Goal: Task Accomplishment & Management: Complete application form

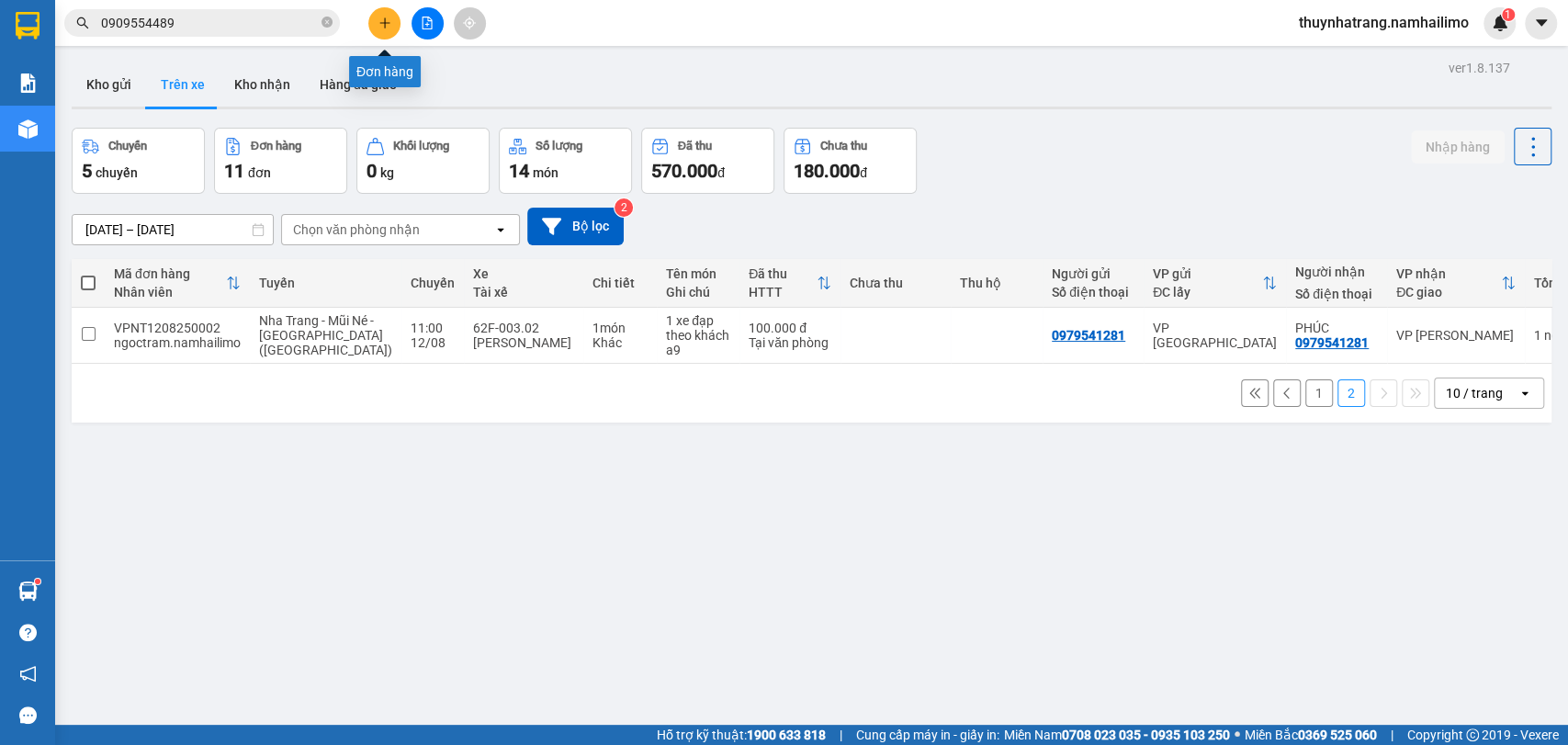
drag, startPoint x: 0, startPoint y: 0, endPoint x: 383, endPoint y: 17, distance: 383.4
click at [383, 17] on icon "plus" at bounding box center [384, 22] width 13 height 13
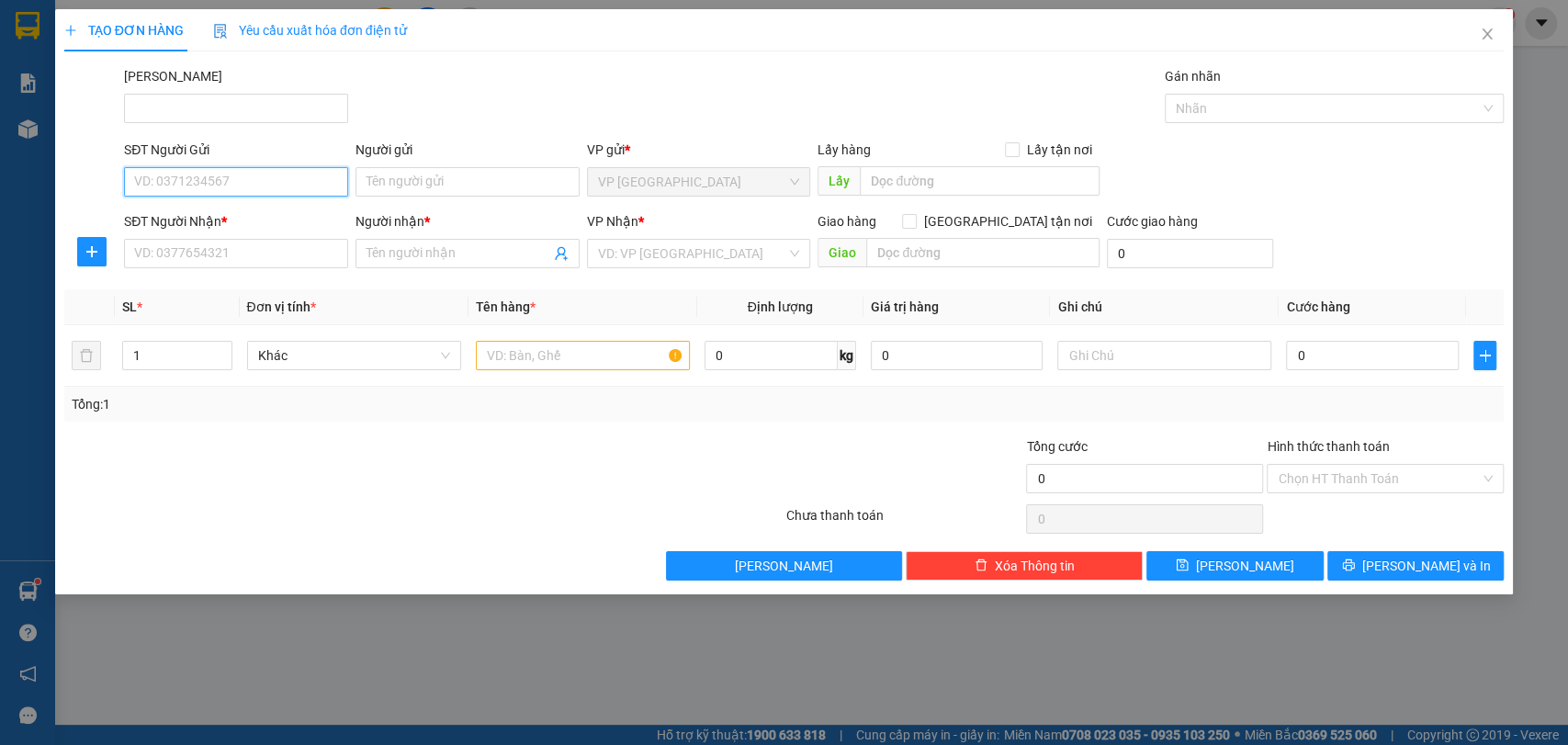
click at [244, 188] on input "SĐT Người Gửi" at bounding box center [236, 182] width 224 height 29
type input "0706324587"
click at [233, 222] on div "0706324587 - My" at bounding box center [237, 218] width 202 height 20
type input "My"
type input "0944767639"
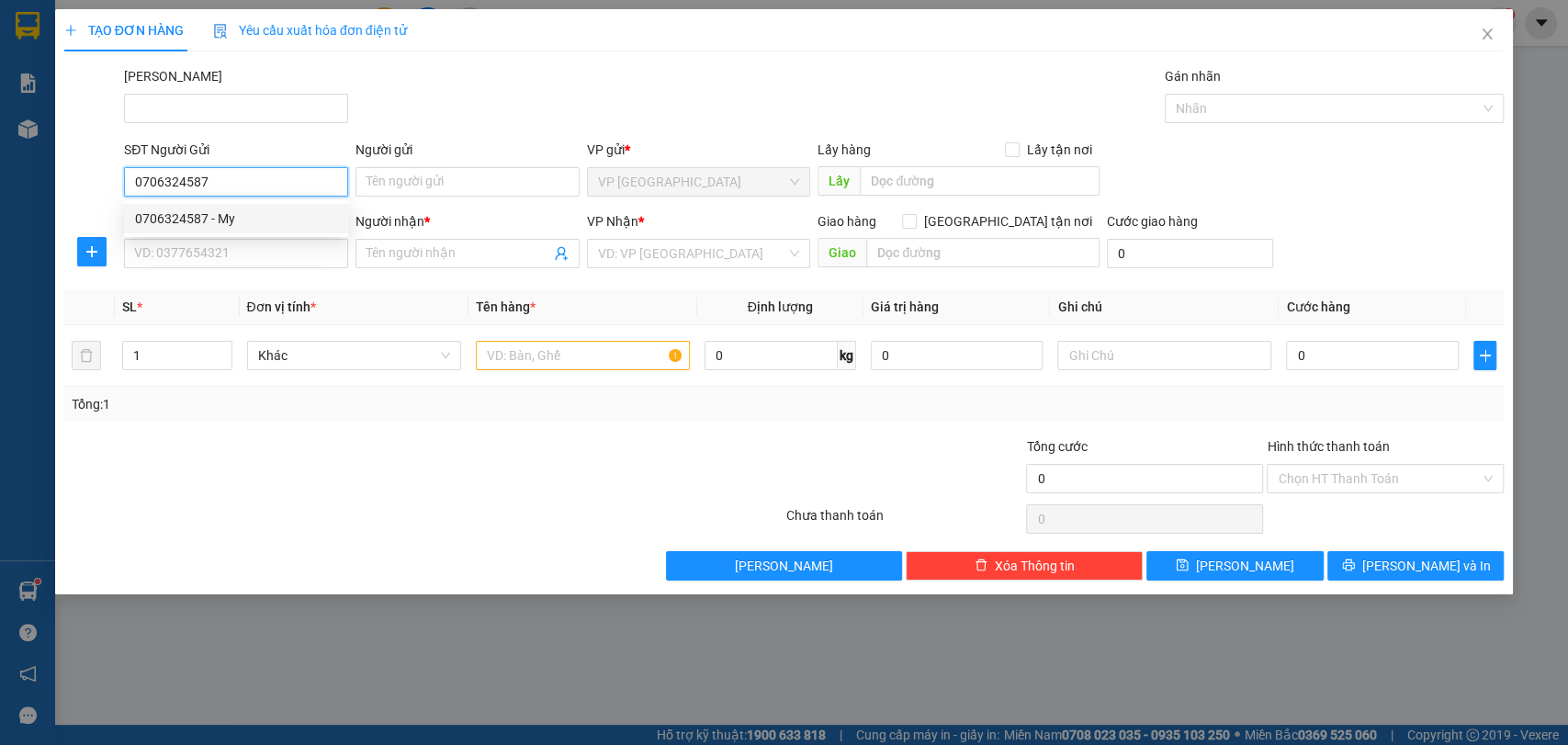
type input "[PERSON_NAME]"
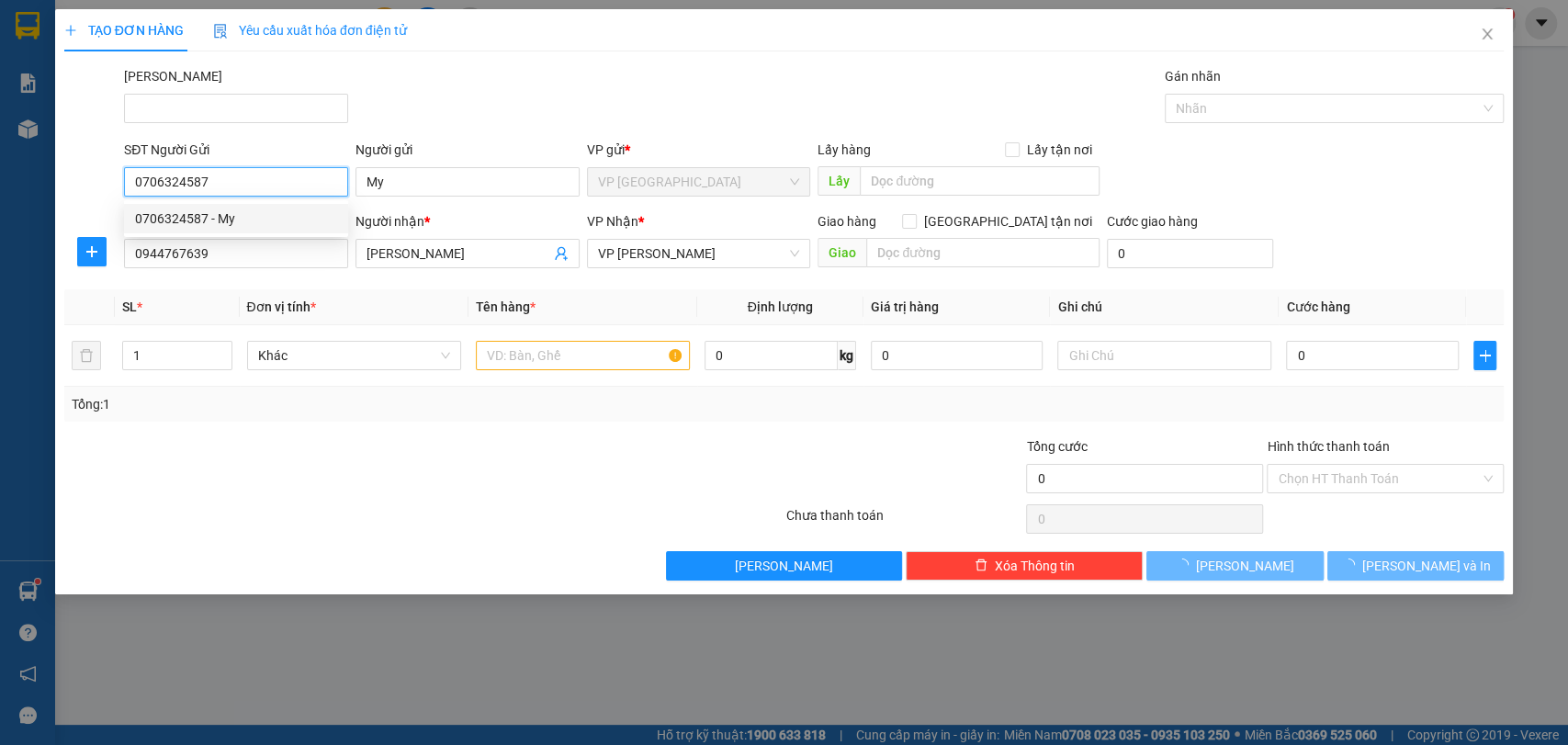
type input "30.000"
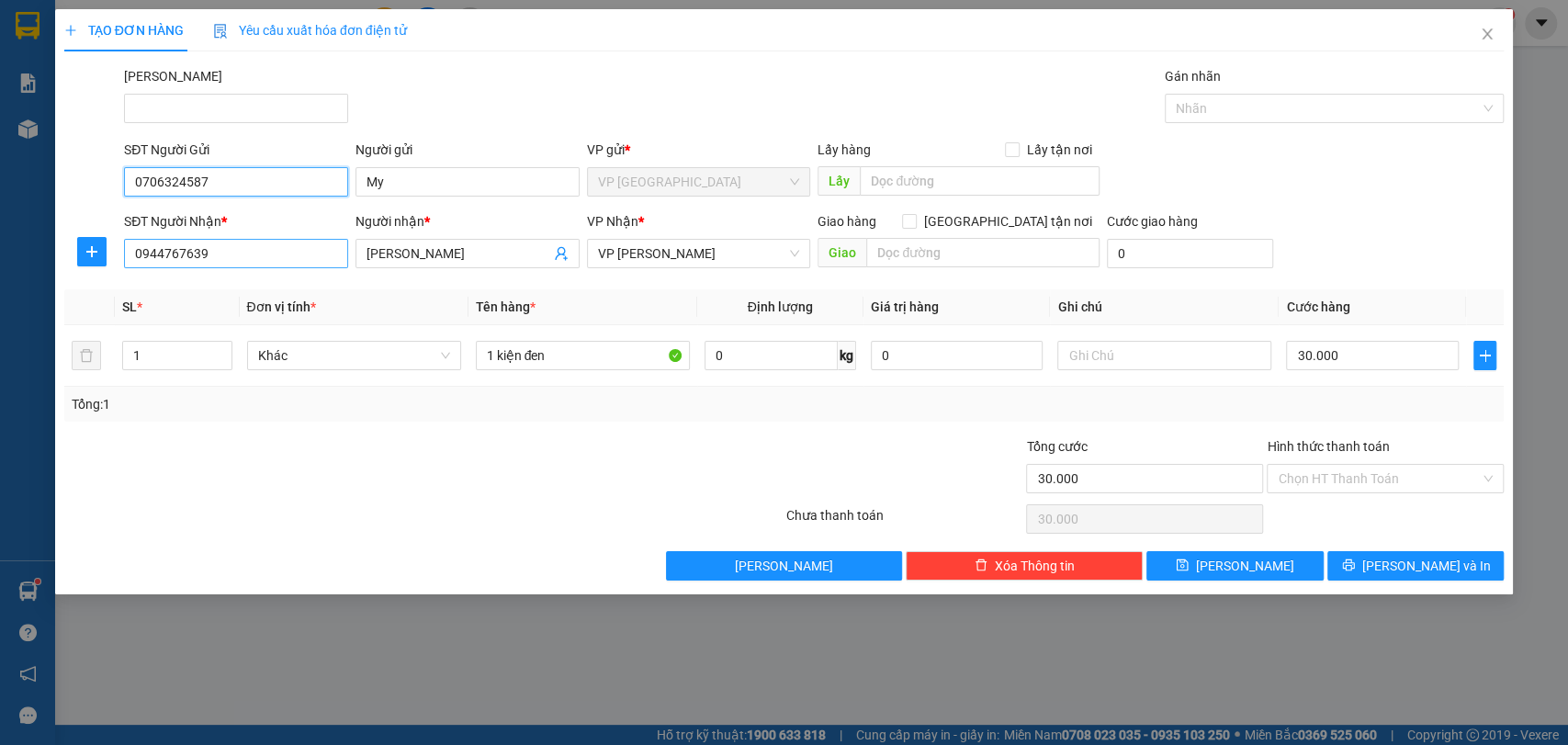
type input "0706324587"
drag, startPoint x: 196, startPoint y: 256, endPoint x: 212, endPoint y: 256, distance: 16.0
click at [201, 256] on input "0944767639" at bounding box center [236, 253] width 224 height 29
drag, startPoint x: 216, startPoint y: 256, endPoint x: 0, endPoint y: 286, distance: 218.1
click at [0, 286] on div "TẠO ĐƠN HÀNG Yêu cầu xuất hóa đơn điện tử Transit Pickup Surcharge Ids Transit …" at bounding box center [784, 372] width 1568 height 745
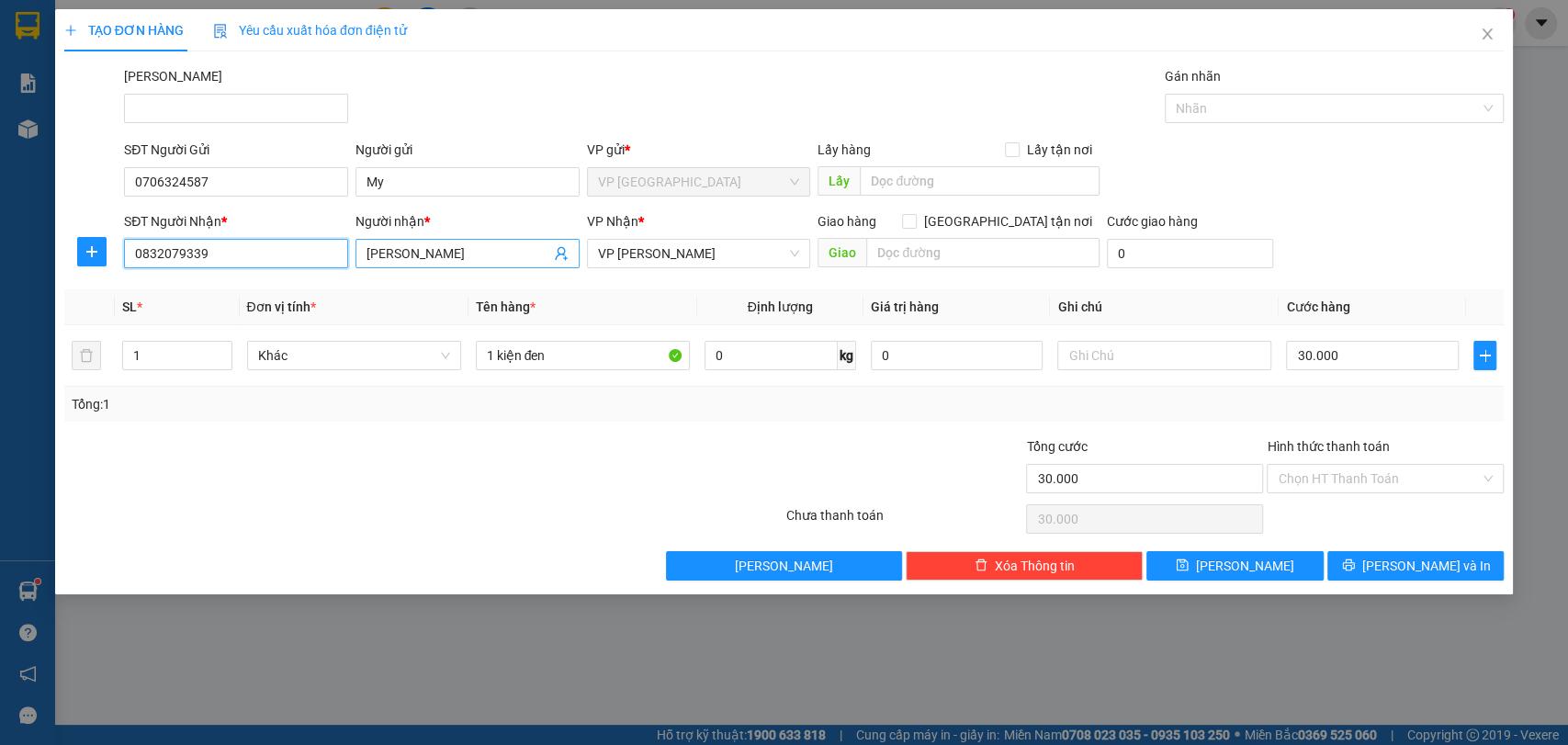
type input "0832079339"
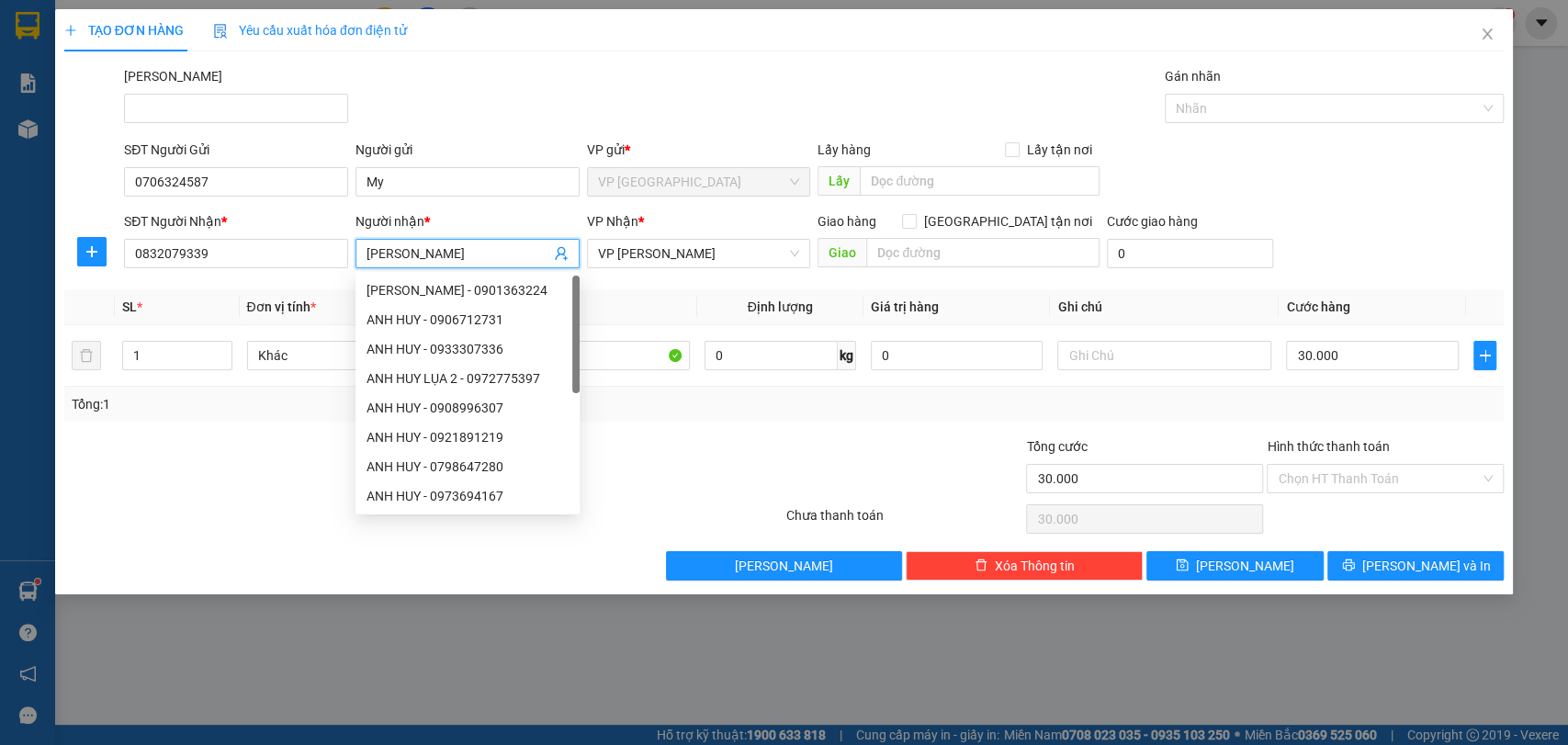
drag, startPoint x: 412, startPoint y: 254, endPoint x: 259, endPoint y: 237, distance: 153.9
click at [259, 237] on div "SĐT Người Nhận * 0832079339 Người nhận * [PERSON_NAME] * VP [PERSON_NAME] Giao …" at bounding box center [814, 243] width 1387 height 64
type input "C"
type input "Sáng"
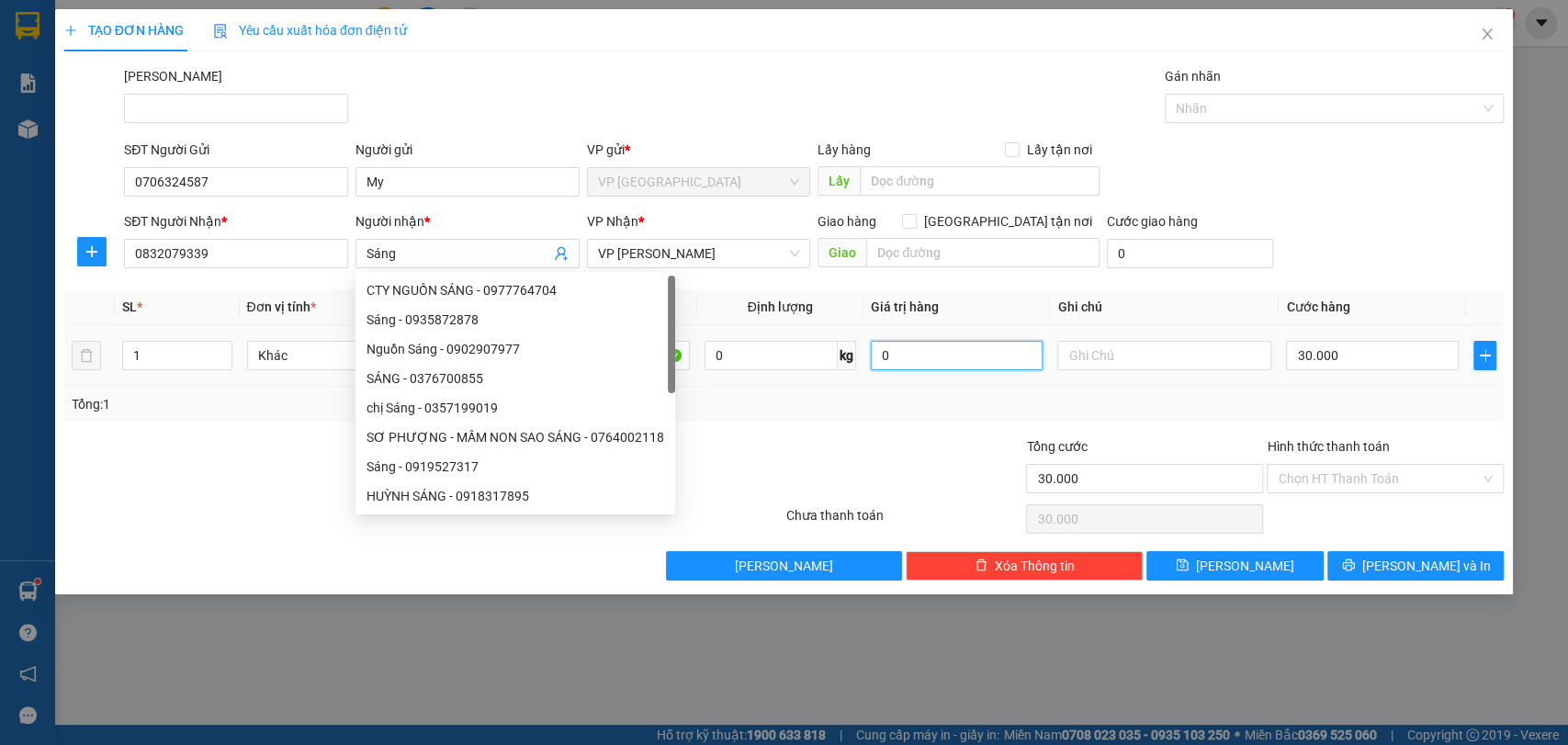
click at [987, 367] on input "0" at bounding box center [957, 355] width 172 height 29
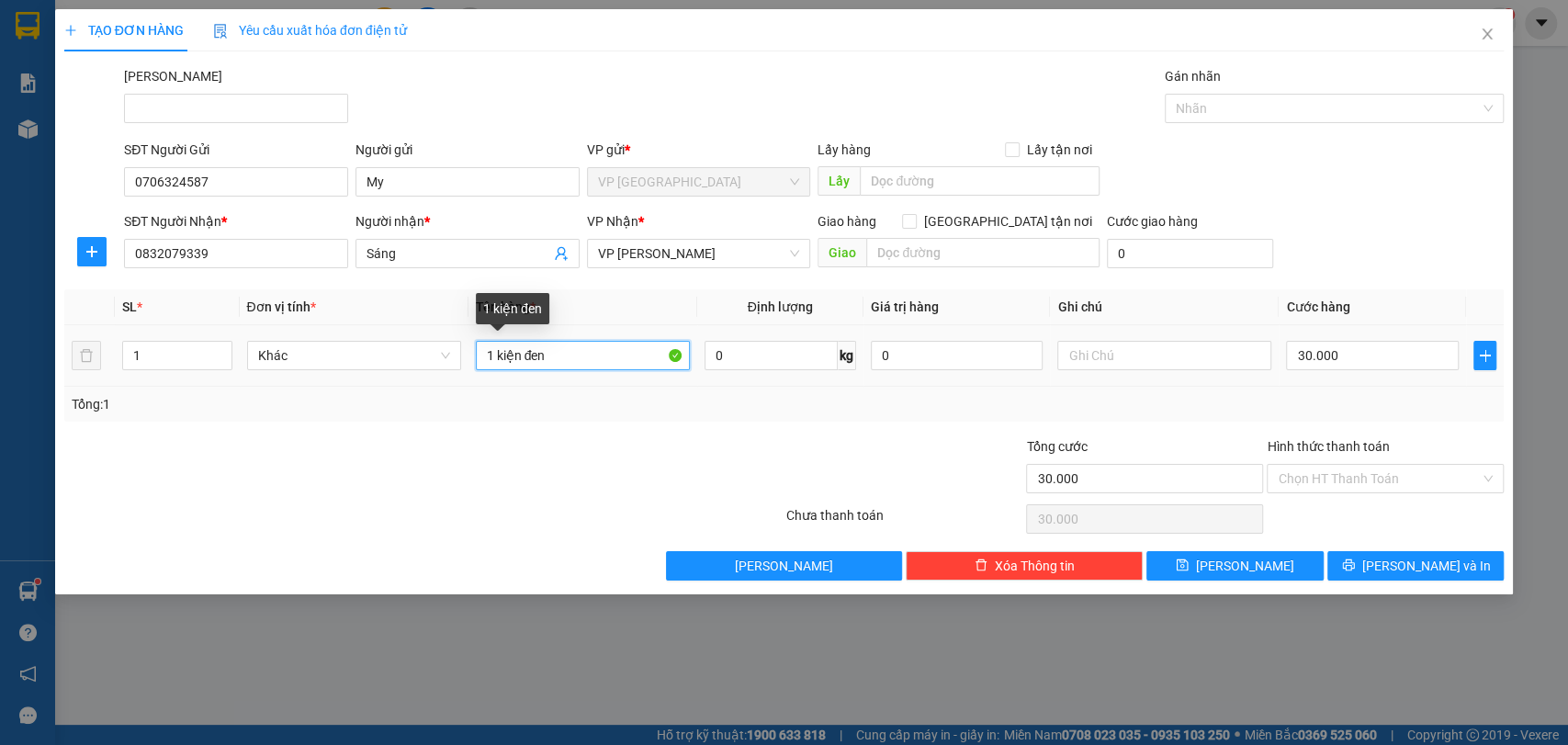
click at [609, 353] on input "1 kiện đen" at bounding box center [583, 355] width 214 height 29
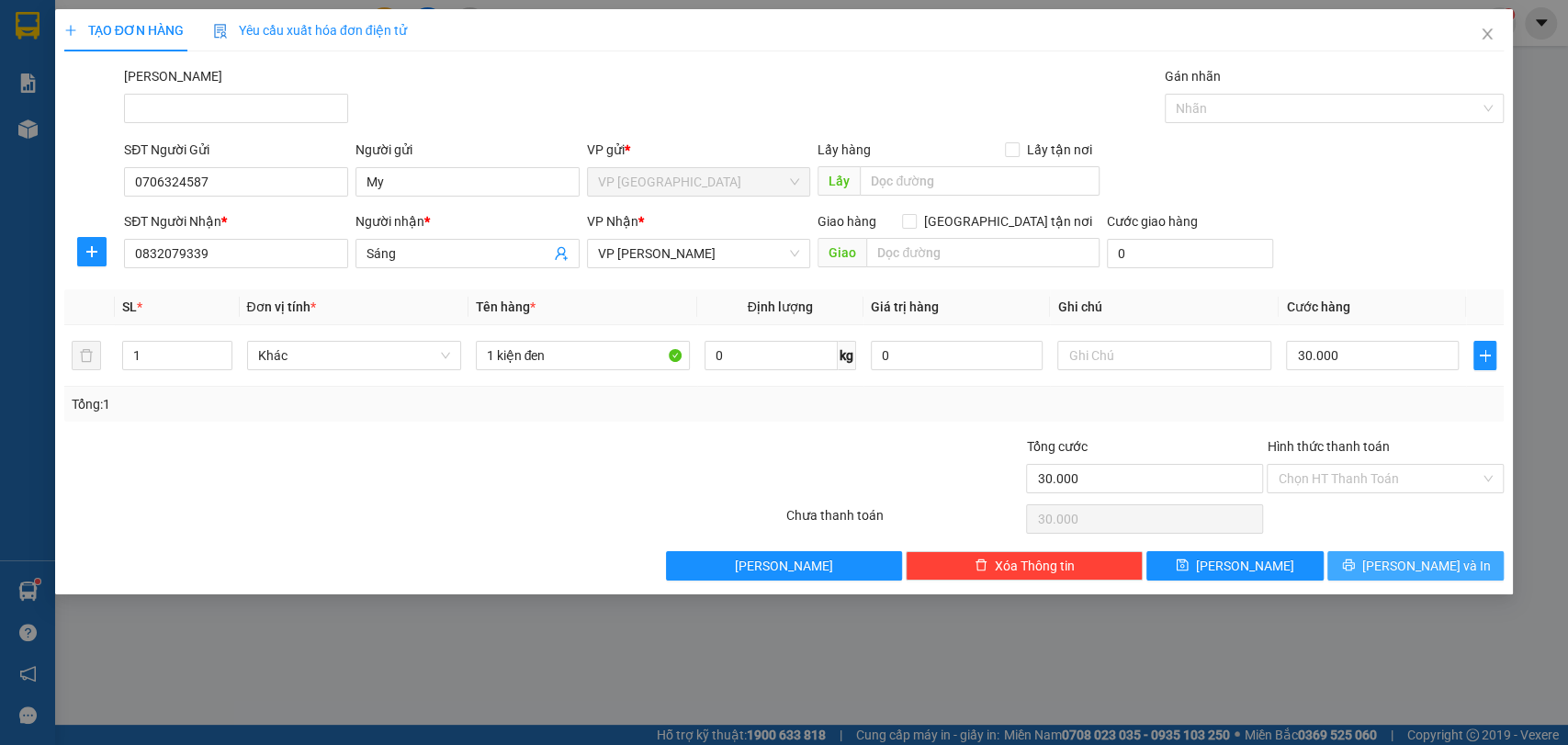
click at [1398, 572] on button "[PERSON_NAME] và In" at bounding box center [1415, 566] width 176 height 29
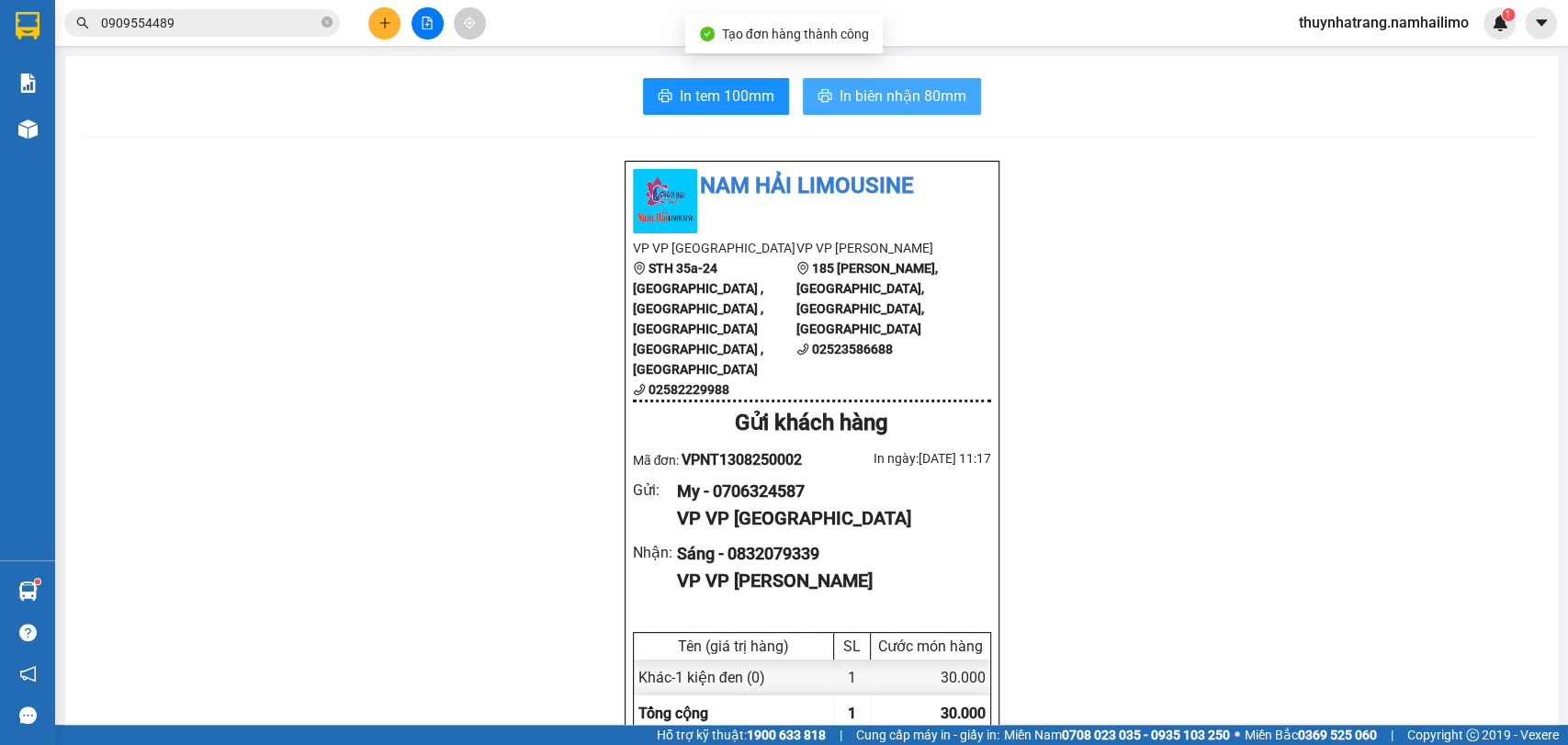
click at [923, 99] on span "In biên nhận 80mm" at bounding box center [903, 96] width 127 height 23
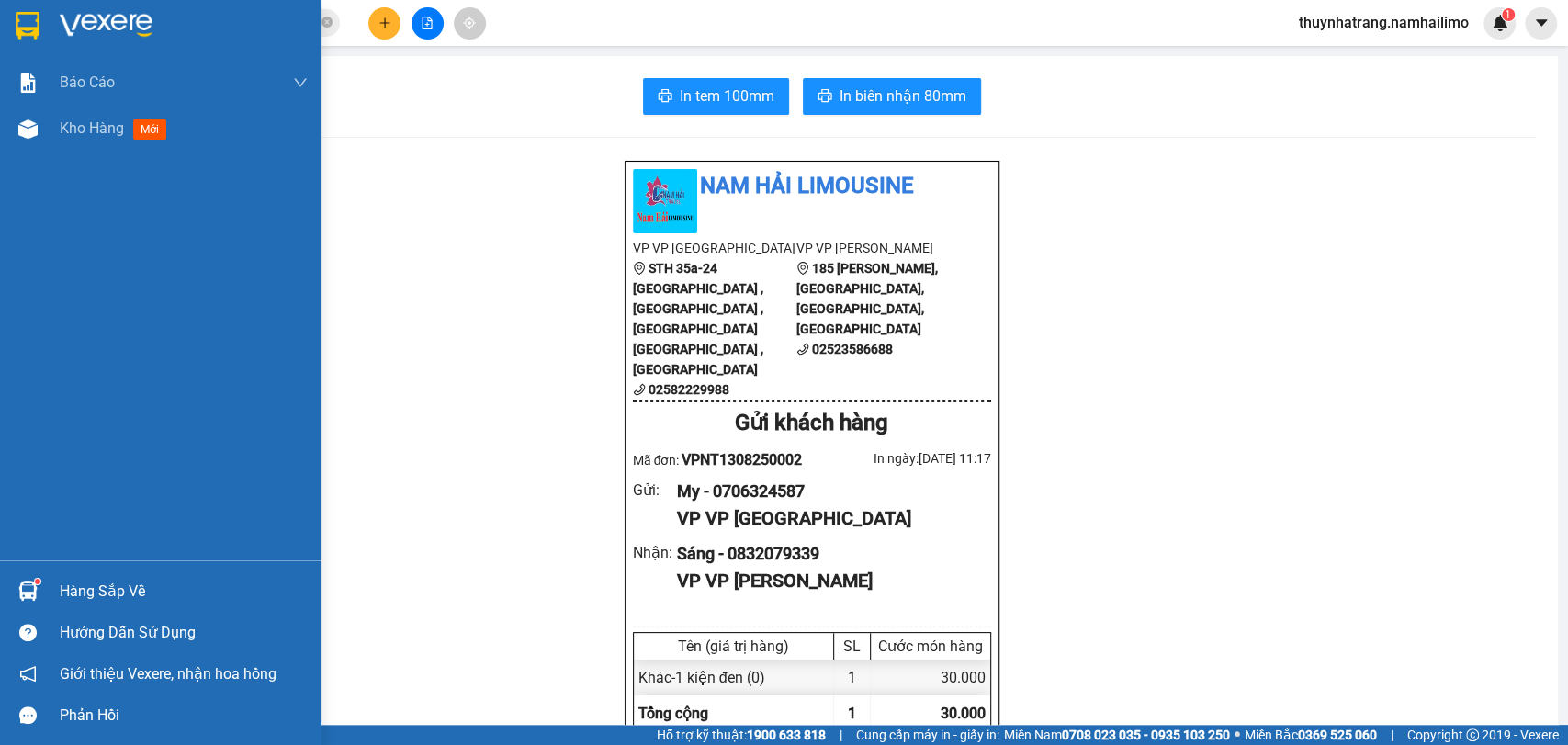
click at [23, 21] on img at bounding box center [27, 25] width 24 height 27
